Goal: Communication & Community: Answer question/provide support

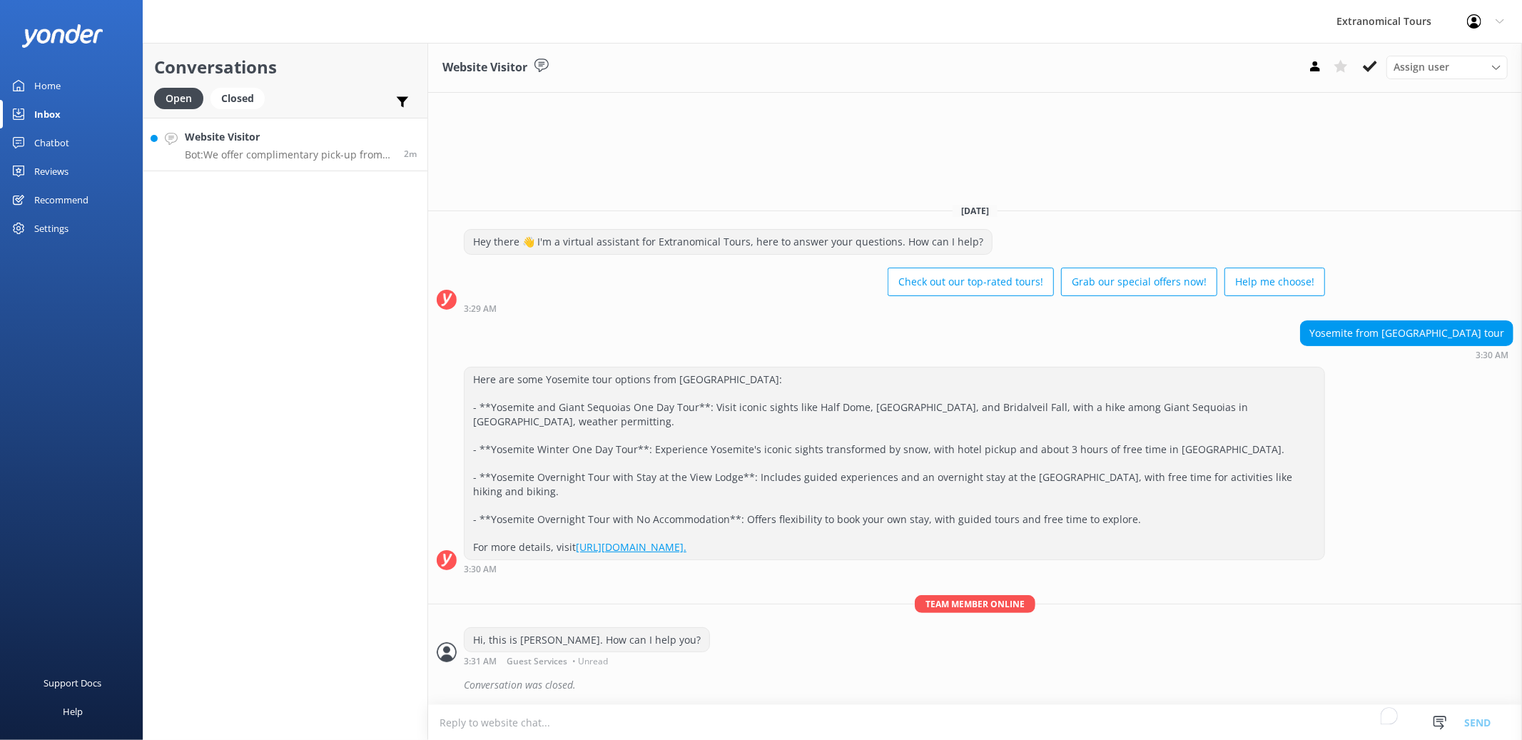
click at [250, 122] on link "Website Visitor Bot: We offer complimentary pick-up from most San Francisco hot…" at bounding box center [285, 145] width 284 height 54
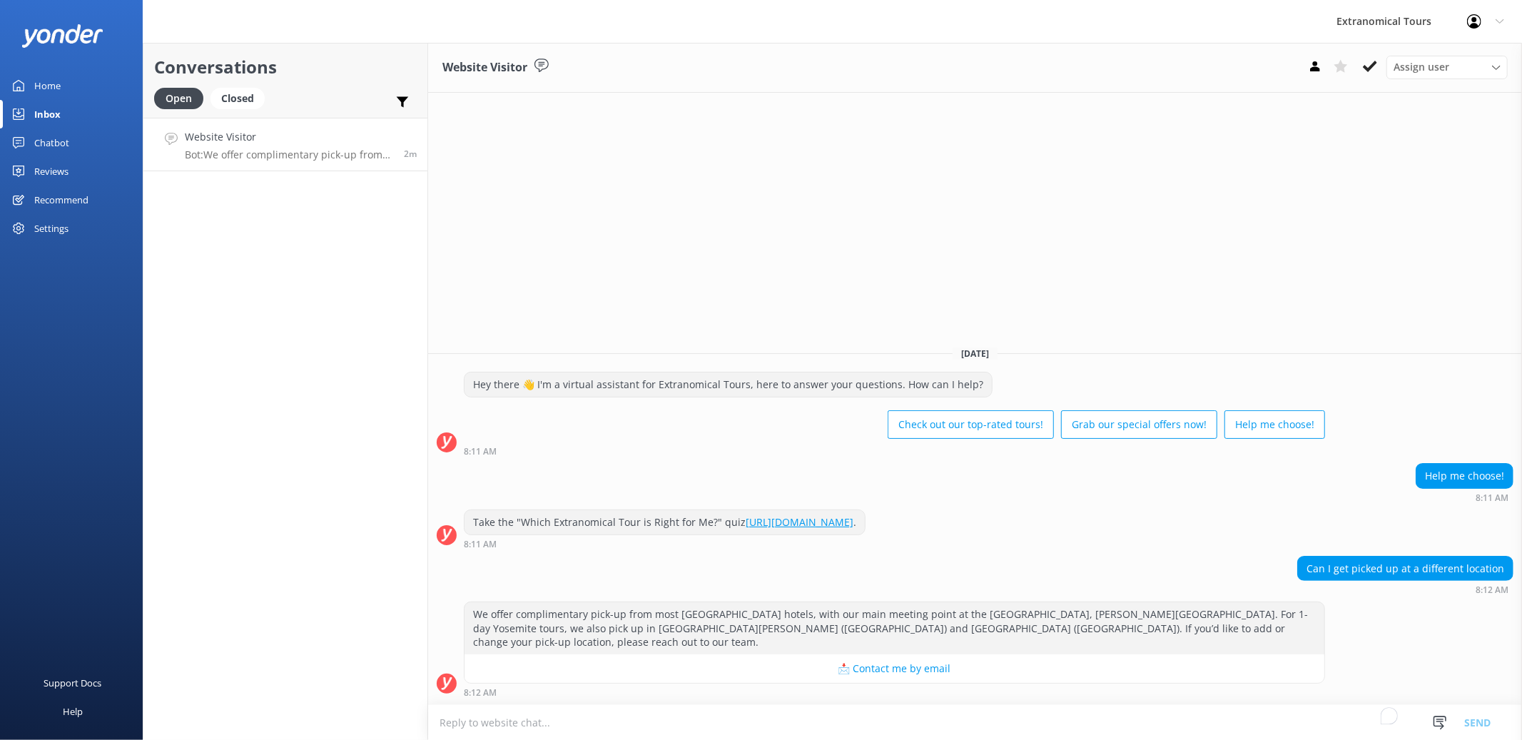
click at [995, 712] on textarea "To enrich screen reader interactions, please activate Accessibility in Grammarl…" at bounding box center [975, 722] width 1094 height 35
drag, startPoint x: 510, startPoint y: 722, endPoint x: 627, endPoint y: 716, distance: 117.2
click at [627, 716] on textarea "Hi, this is [PERSON_NAME]. How can I help?" at bounding box center [975, 722] width 1094 height 36
type textarea "Hi, this is [PERSON_NAME]. Can you share what location?"
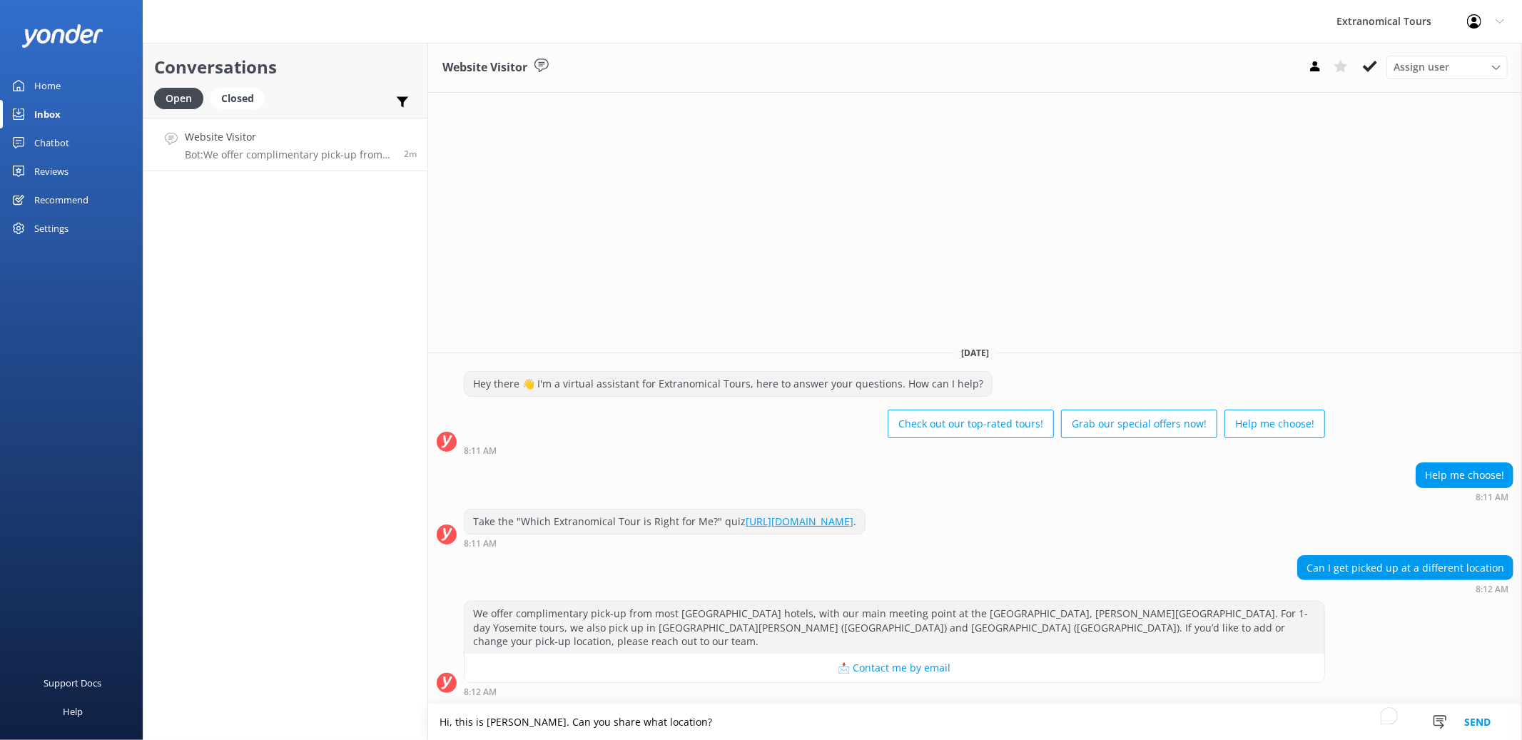
click at [1471, 727] on button "Send" at bounding box center [1478, 722] width 54 height 36
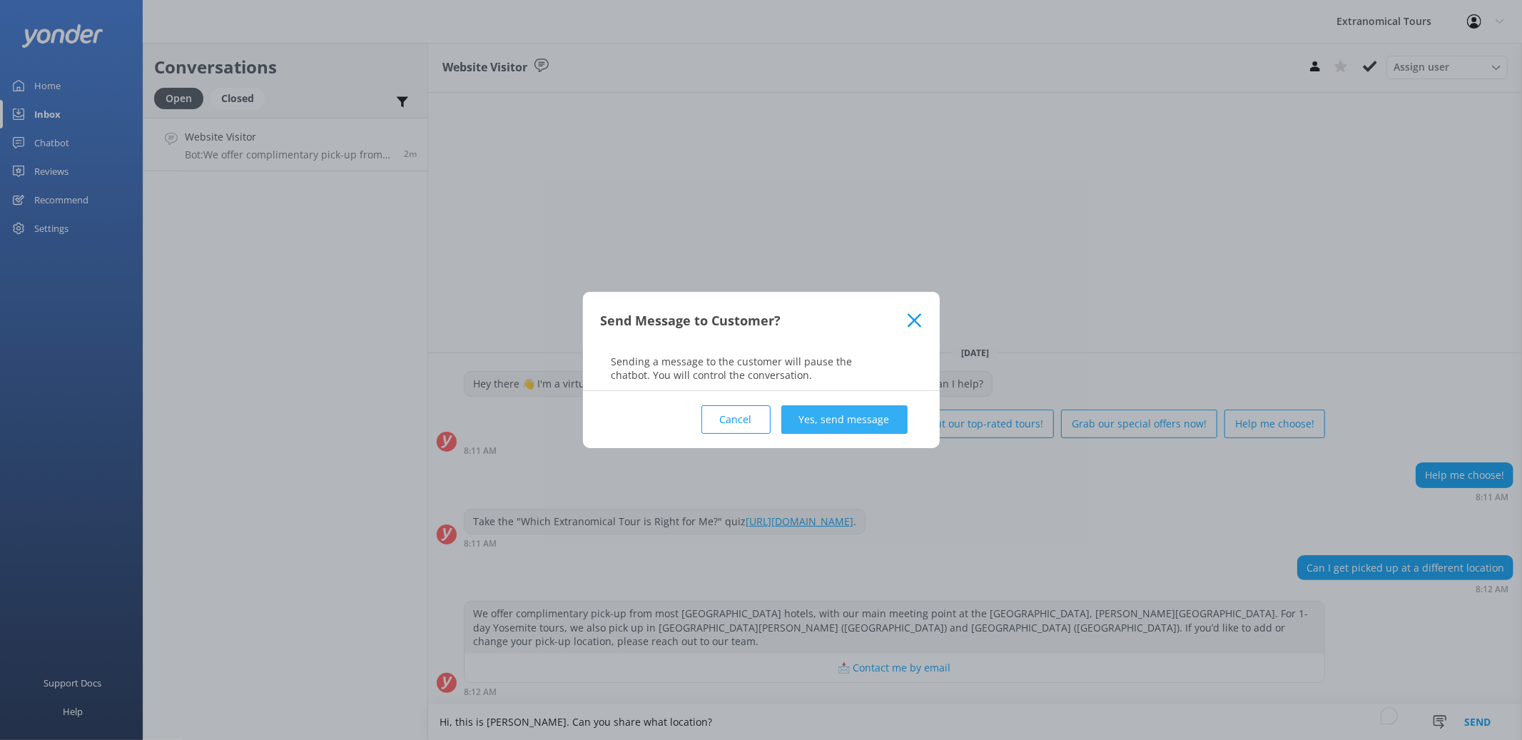
click at [860, 422] on button "Yes, send message" at bounding box center [844, 419] width 126 height 29
